Goal: Navigation & Orientation: Find specific page/section

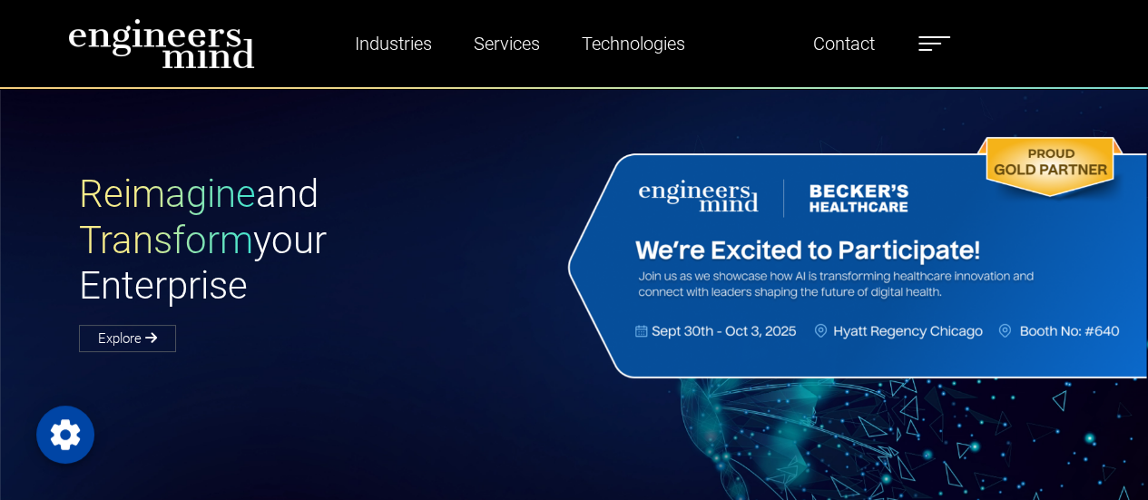
click at [920, 51] on ul "Industries Financial Services Healthcare Manufacturing Services Digital Transfo…" at bounding box center [632, 44] width 655 height 42
click at [931, 44] on label at bounding box center [935, 44] width 32 height 24
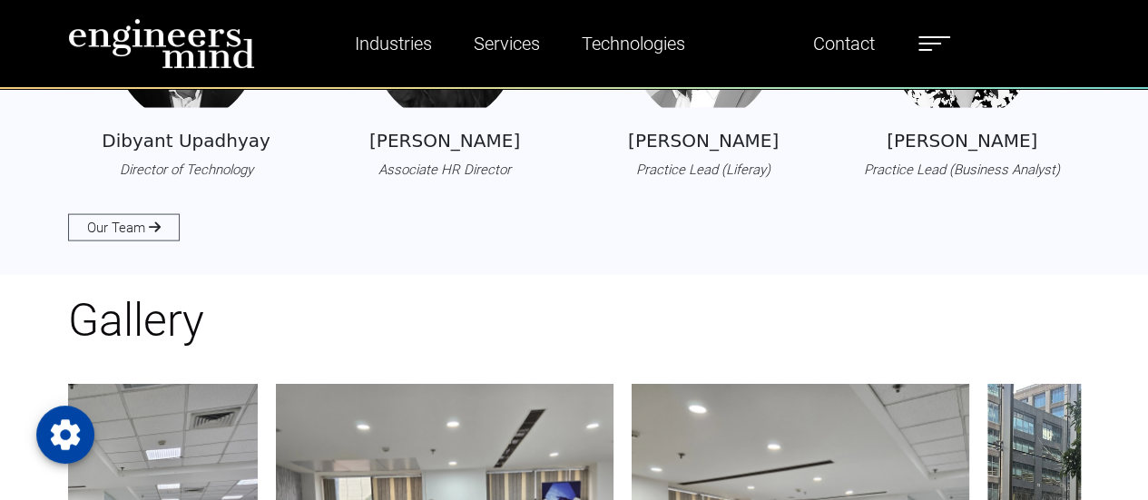
scroll to position [1816, 0]
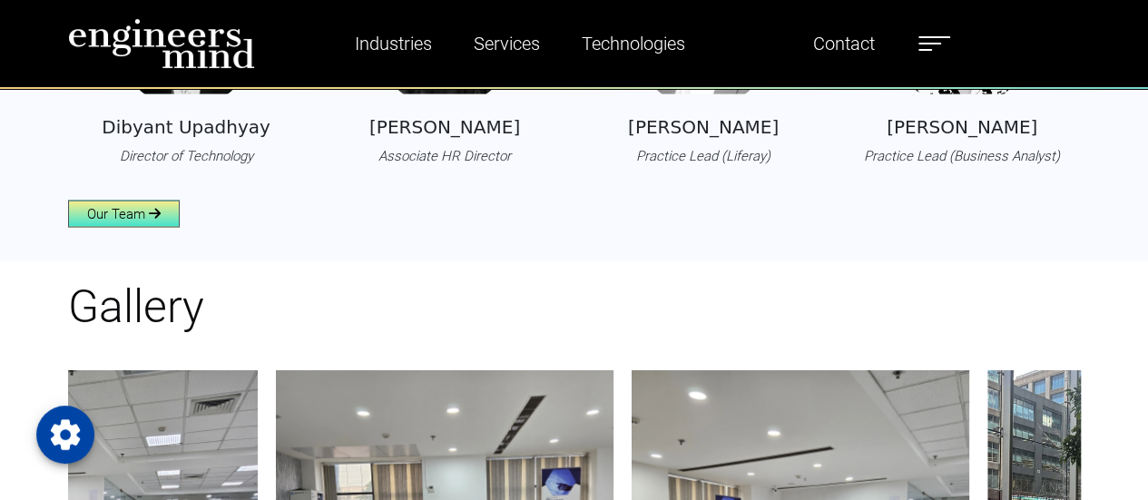
click at [84, 209] on link "Our Team" at bounding box center [124, 214] width 112 height 27
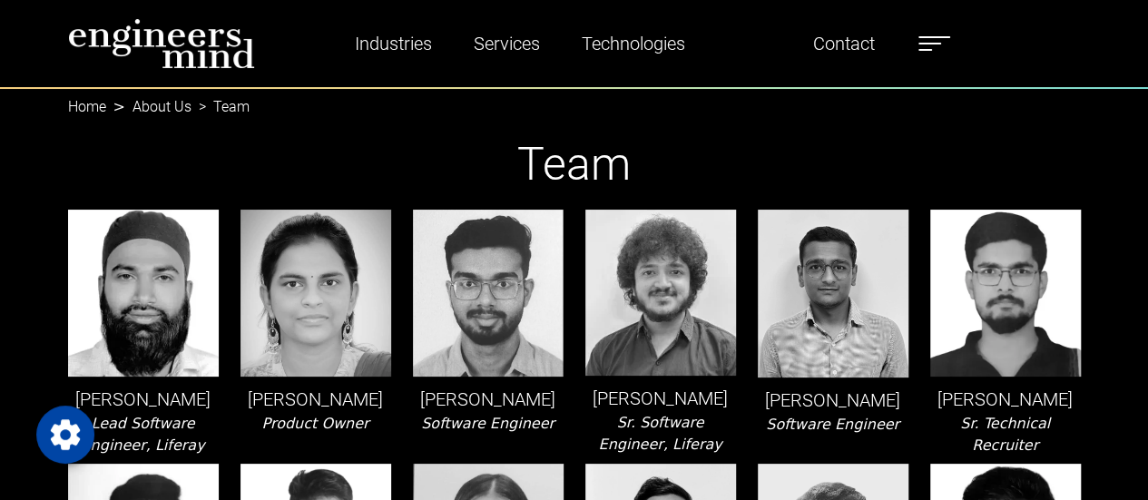
click at [160, 49] on img at bounding box center [161, 43] width 187 height 51
